Goal: Task Accomplishment & Management: Manage account settings

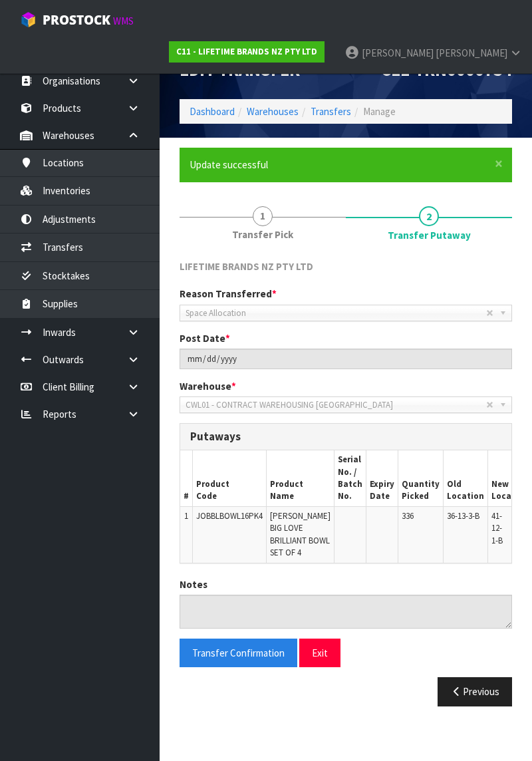
click at [73, 56] on link "Dashboard" at bounding box center [80, 53] width 160 height 27
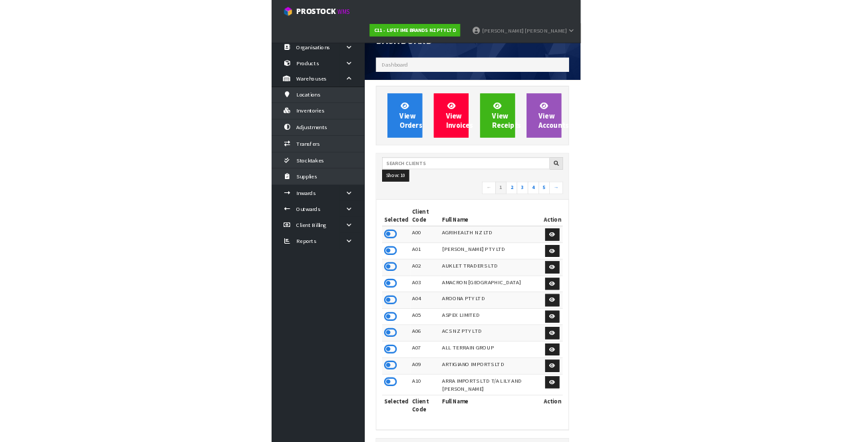
scroll to position [1220, 353]
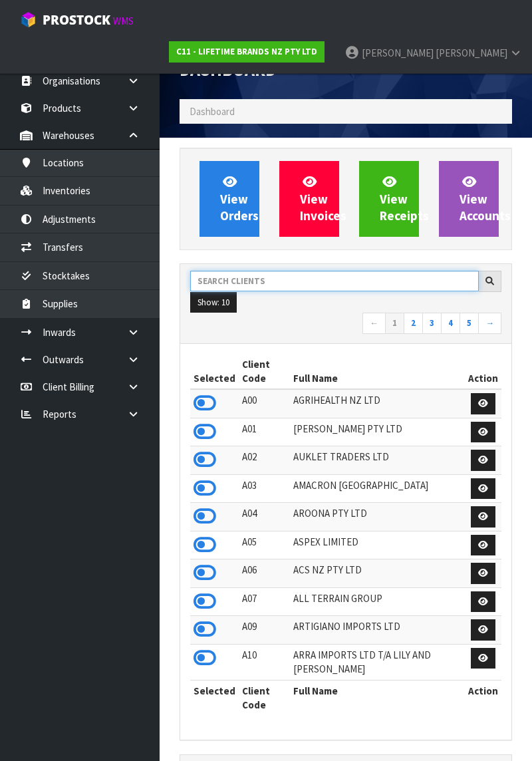
click at [243, 278] on input "text" at bounding box center [334, 281] width 289 height 21
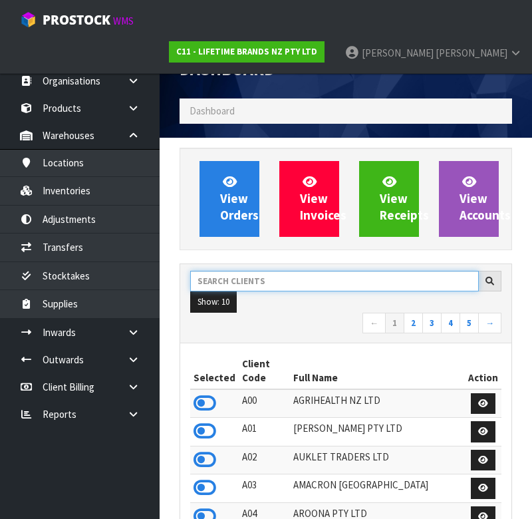
click at [266, 271] on input "text" at bounding box center [334, 281] width 289 height 21
click at [275, 281] on input "text" at bounding box center [334, 281] width 289 height 21
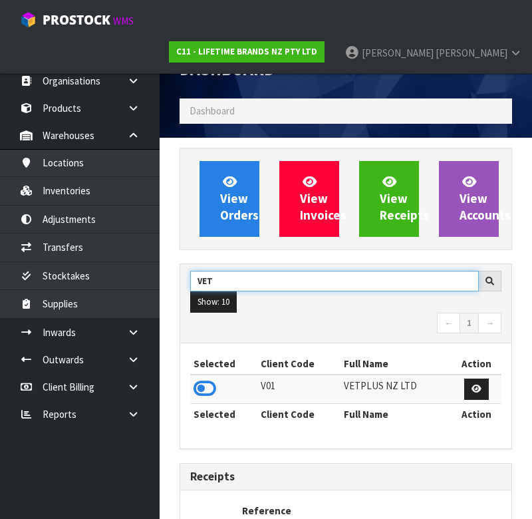
type input "VET"
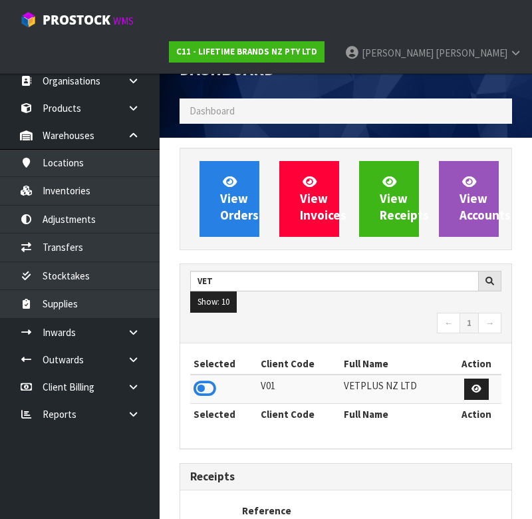
click at [208, 382] on icon at bounding box center [205, 389] width 23 height 20
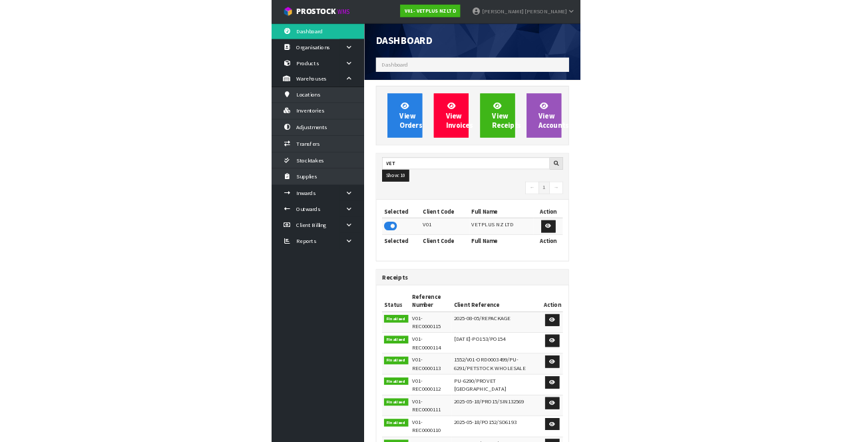
scroll to position [1092, 353]
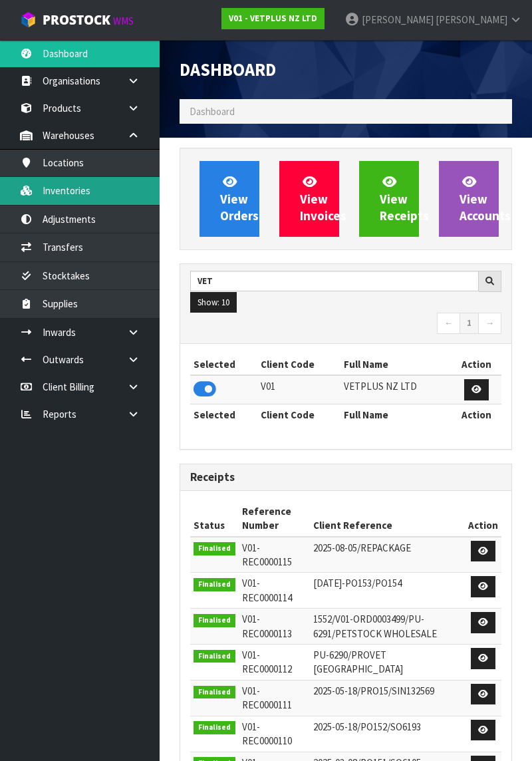
click at [121, 182] on link "Inventories" at bounding box center [80, 190] width 160 height 27
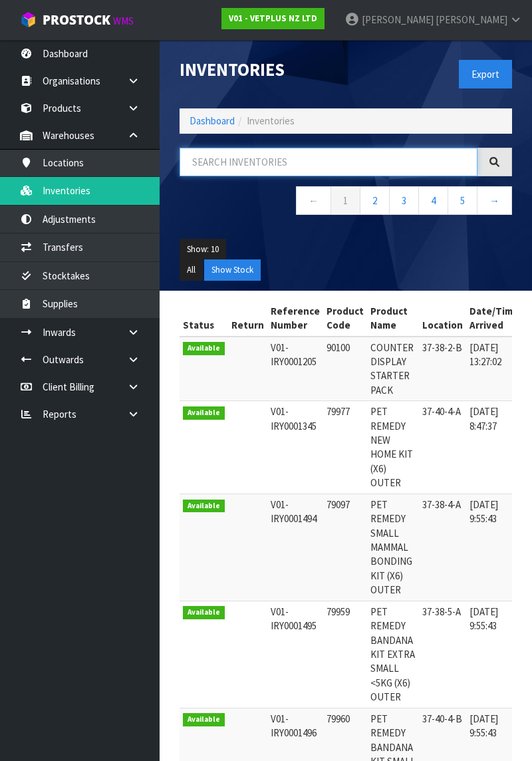
click at [279, 158] on input "text" at bounding box center [329, 162] width 298 height 29
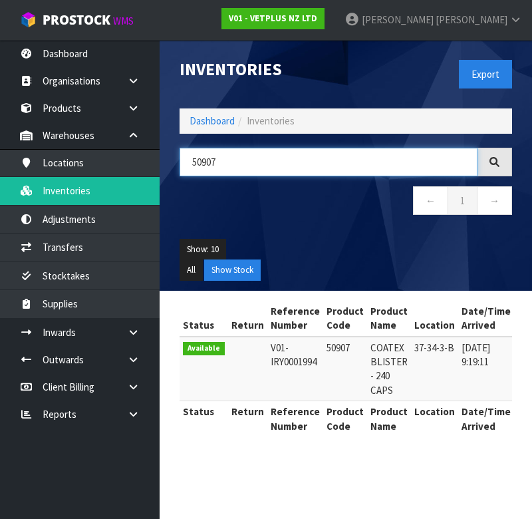
type input "50907"
click at [335, 241] on ul "Show: 10 5 10 25 50" at bounding box center [346, 249] width 333 height 21
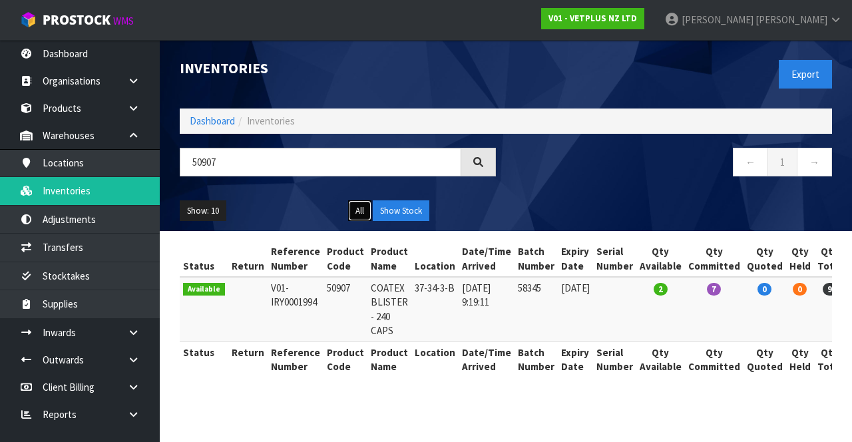
click at [359, 212] on button "All" at bounding box center [359, 210] width 23 height 21
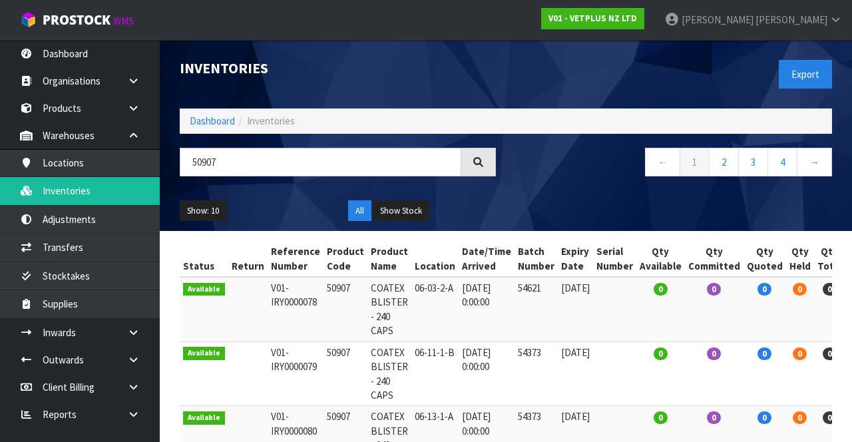
click at [563, 346] on span "31/08/2020" at bounding box center [575, 352] width 29 height 13
click at [566, 341] on td "31/08/2020" at bounding box center [575, 373] width 35 height 65
click at [531, 379] on td "54373" at bounding box center [535, 373] width 43 height 65
click at [793, 29] on link "Karlene Christie" at bounding box center [753, 20] width 198 height 40
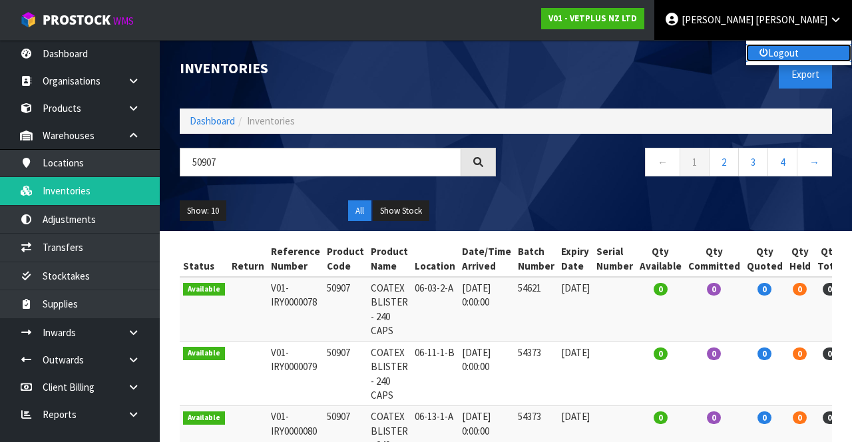
click at [797, 59] on link "Logout" at bounding box center [798, 53] width 105 height 18
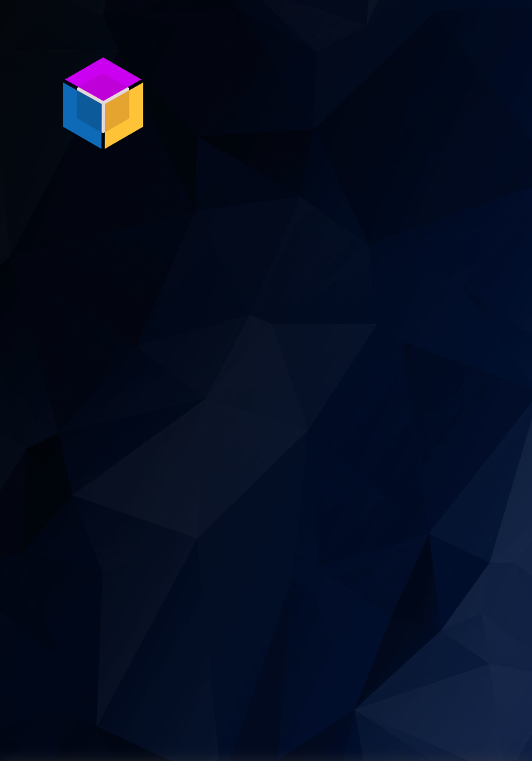
click at [459, 539] on section "P ro S tock WMS" at bounding box center [266, 380] width 532 height 761
